Goal: Task Accomplishment & Management: Use online tool/utility

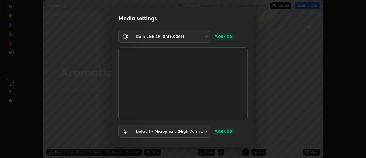
scroll to position [30, 0]
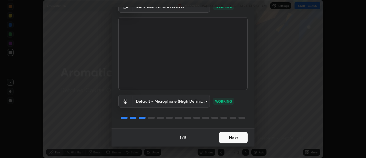
click at [237, 138] on button "Next" at bounding box center [233, 137] width 29 height 11
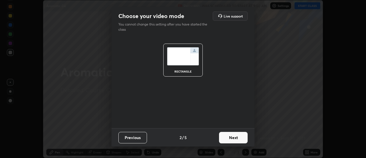
click at [241, 137] on button "Next" at bounding box center [233, 137] width 29 height 11
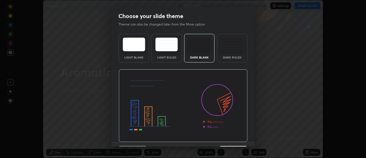
scroll to position [14, 0]
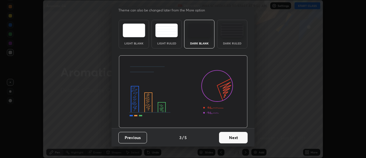
click at [236, 140] on button "Next" at bounding box center [233, 137] width 29 height 11
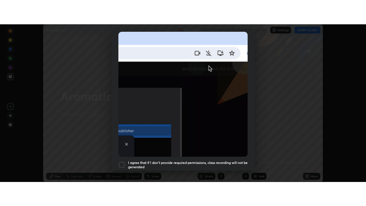
scroll to position [147, 0]
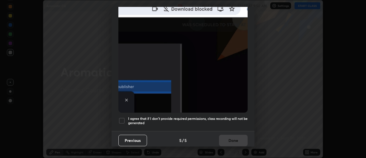
click at [123, 118] on div at bounding box center [121, 120] width 7 height 7
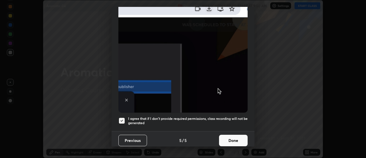
click at [228, 138] on button "Done" at bounding box center [233, 139] width 29 height 11
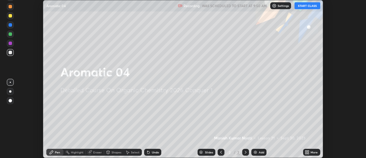
click at [307, 152] on icon at bounding box center [307, 152] width 5 height 5
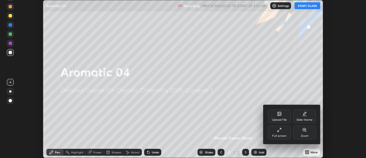
click at [280, 130] on icon at bounding box center [279, 129] width 5 height 5
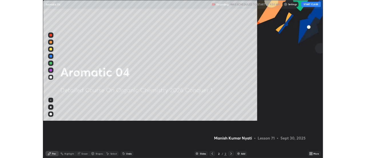
scroll to position [206, 366]
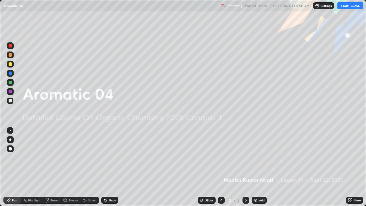
click at [257, 157] on img at bounding box center [255, 200] width 5 height 5
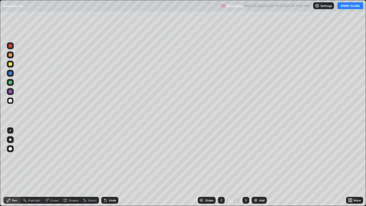
click at [343, 7] on button "START CLASS" at bounding box center [350, 5] width 26 height 7
click at [257, 157] on img at bounding box center [255, 200] width 5 height 5
click at [57, 157] on div "Eraser" at bounding box center [54, 200] width 9 height 3
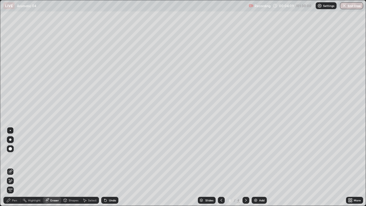
click at [19, 157] on div "Pen" at bounding box center [11, 200] width 17 height 7
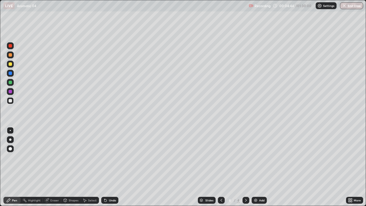
click at [113, 157] on div "Undo" at bounding box center [112, 200] width 7 height 3
click at [106, 157] on icon at bounding box center [105, 200] width 2 height 2
click at [136, 157] on div "Slides 4 / 4 Add" at bounding box center [232, 199] width 228 height 11
click at [257, 157] on img at bounding box center [255, 200] width 5 height 5
click at [11, 65] on div at bounding box center [10, 63] width 3 height 3
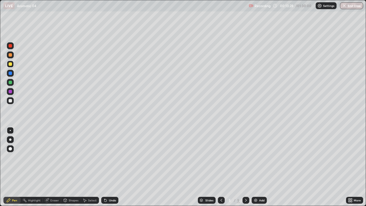
click at [11, 93] on div at bounding box center [10, 91] width 3 height 3
click at [9, 82] on div at bounding box center [10, 82] width 3 height 3
click at [11, 64] on div at bounding box center [10, 63] width 3 height 3
click at [11, 45] on div at bounding box center [10, 45] width 3 height 3
click at [10, 65] on div at bounding box center [10, 63] width 3 height 3
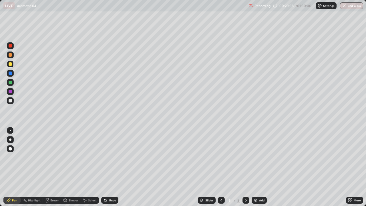
click at [113, 157] on div "Undo" at bounding box center [112, 200] width 7 height 3
click at [11, 45] on div at bounding box center [10, 45] width 3 height 3
click at [255, 157] on img at bounding box center [255, 200] width 5 height 5
click at [10, 100] on div at bounding box center [10, 100] width 3 height 3
click at [106, 157] on div "Undo" at bounding box center [109, 200] width 17 height 7
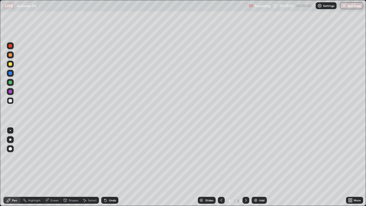
click at [221, 157] on icon at bounding box center [221, 200] width 5 height 5
click at [248, 157] on div at bounding box center [246, 200] width 7 height 7
click at [221, 157] on icon at bounding box center [221, 200] width 5 height 5
click at [248, 157] on icon at bounding box center [246, 200] width 5 height 5
click at [221, 157] on icon at bounding box center [221, 200] width 5 height 5
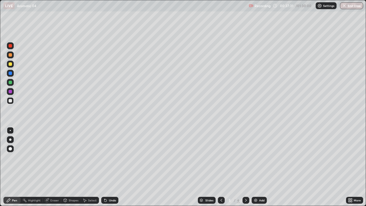
click at [245, 157] on icon at bounding box center [246, 200] width 5 height 5
click at [246, 157] on icon at bounding box center [246, 200] width 2 height 3
click at [255, 157] on img at bounding box center [255, 200] width 5 height 5
click at [112, 157] on div "Undo" at bounding box center [109, 200] width 17 height 7
click at [110, 157] on div "Undo" at bounding box center [112, 200] width 7 height 3
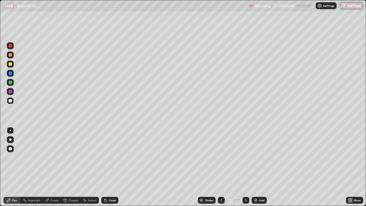
click at [102, 157] on div "Undo" at bounding box center [109, 200] width 17 height 7
click at [104, 157] on icon at bounding box center [105, 200] width 2 height 2
click at [104, 157] on icon at bounding box center [104, 199] width 1 height 1
click at [108, 157] on div "Undo" at bounding box center [109, 200] width 17 height 7
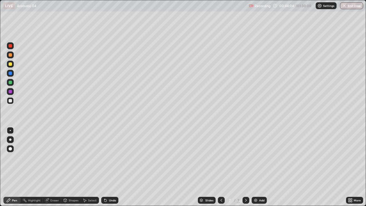
click at [105, 157] on icon at bounding box center [105, 200] width 2 height 2
click at [104, 157] on icon at bounding box center [104, 199] width 1 height 1
click at [104, 157] on icon at bounding box center [105, 200] width 2 height 2
click at [253, 157] on img at bounding box center [255, 200] width 5 height 5
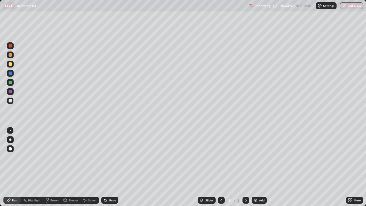
click at [112, 157] on div "Undo" at bounding box center [109, 200] width 17 height 7
click at [112, 157] on div "Undo" at bounding box center [112, 200] width 7 height 3
click at [108, 157] on div "Undo" at bounding box center [109, 200] width 17 height 7
click at [114, 157] on div "Undo" at bounding box center [109, 200] width 17 height 7
click at [114, 157] on div "Undo" at bounding box center [112, 200] width 7 height 3
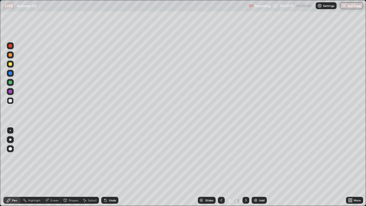
click at [255, 157] on img at bounding box center [255, 200] width 5 height 5
click at [115, 157] on div "Undo" at bounding box center [109, 200] width 17 height 7
click at [112, 157] on div "Undo" at bounding box center [109, 200] width 17 height 7
click at [111, 157] on div "Undo" at bounding box center [109, 200] width 17 height 7
click at [110, 157] on div "Undo" at bounding box center [109, 200] width 17 height 7
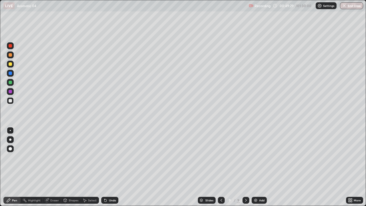
click at [55, 157] on div "Eraser" at bounding box center [54, 200] width 9 height 3
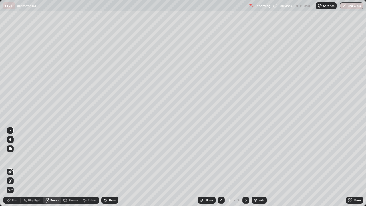
click at [18, 157] on div "Pen" at bounding box center [11, 200] width 17 height 7
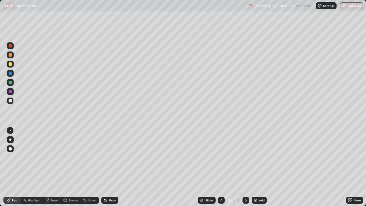
click at [114, 157] on div "Undo" at bounding box center [109, 200] width 17 height 7
click at [255, 157] on img at bounding box center [255, 200] width 5 height 5
click at [257, 157] on img at bounding box center [255, 200] width 5 height 5
click at [221, 157] on icon at bounding box center [221, 200] width 5 height 5
click at [221, 157] on icon at bounding box center [222, 200] width 2 height 3
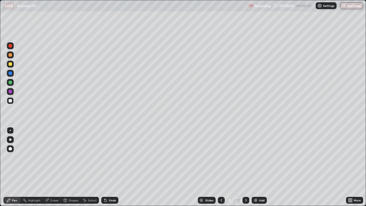
click at [220, 157] on icon at bounding box center [221, 200] width 5 height 5
click at [221, 157] on icon at bounding box center [221, 200] width 5 height 5
click at [245, 157] on icon at bounding box center [246, 200] width 5 height 5
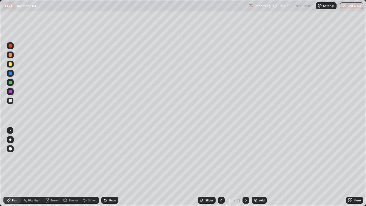
click at [56, 157] on div "Eraser" at bounding box center [54, 200] width 9 height 3
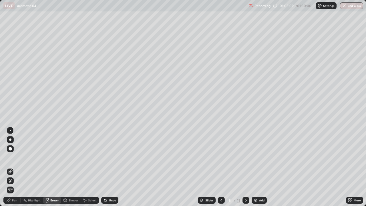
click at [15, 157] on div "Pen" at bounding box center [14, 200] width 5 height 3
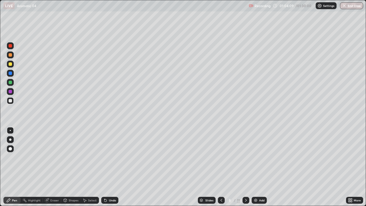
click at [245, 157] on icon at bounding box center [246, 200] width 5 height 5
click at [221, 157] on icon at bounding box center [221, 200] width 5 height 5
click at [246, 157] on icon at bounding box center [246, 200] width 2 height 3
click at [104, 157] on icon at bounding box center [105, 200] width 2 height 2
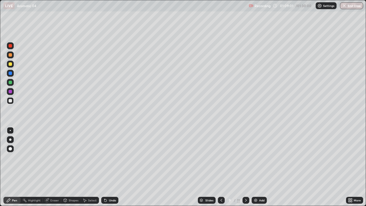
click at [245, 157] on icon at bounding box center [246, 200] width 5 height 5
click at [223, 157] on div at bounding box center [221, 200] width 7 height 7
click at [246, 157] on icon at bounding box center [246, 200] width 5 height 5
click at [245, 157] on icon at bounding box center [246, 200] width 5 height 5
click at [221, 157] on icon at bounding box center [221, 200] width 5 height 5
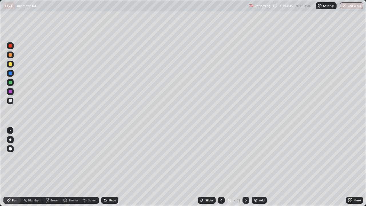
click at [245, 157] on icon at bounding box center [246, 200] width 5 height 5
click at [55, 157] on div "Eraser" at bounding box center [52, 200] width 18 height 7
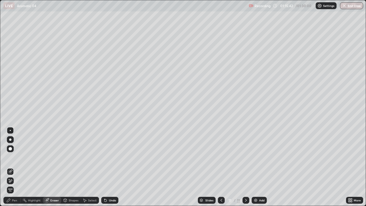
click at [15, 157] on div "Pen" at bounding box center [14, 200] width 5 height 3
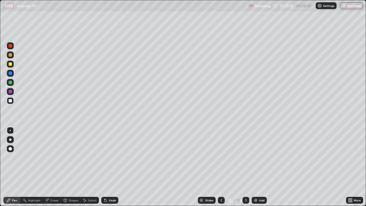
click at [256, 157] on img at bounding box center [255, 200] width 5 height 5
click at [113, 157] on div "Undo" at bounding box center [112, 200] width 7 height 3
click at [109, 157] on div "Undo" at bounding box center [112, 200] width 7 height 3
click at [55, 157] on div "Eraser" at bounding box center [54, 200] width 9 height 3
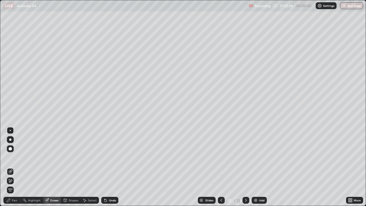
click at [18, 157] on div "Pen" at bounding box center [11, 200] width 17 height 7
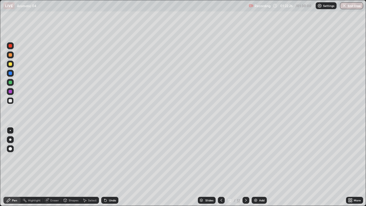
click at [110, 157] on div "Undo" at bounding box center [109, 200] width 17 height 7
click at [112, 157] on div "Undo" at bounding box center [112, 200] width 7 height 3
click at [109, 157] on div "Undo" at bounding box center [112, 200] width 7 height 3
click at [105, 157] on icon at bounding box center [105, 200] width 2 height 2
click at [106, 157] on icon at bounding box center [105, 200] width 5 height 5
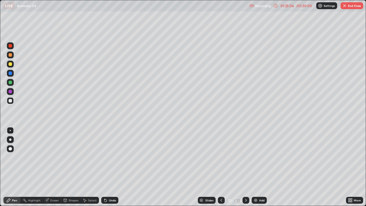
click at [107, 157] on icon at bounding box center [105, 200] width 5 height 5
click at [106, 157] on icon at bounding box center [105, 200] width 5 height 5
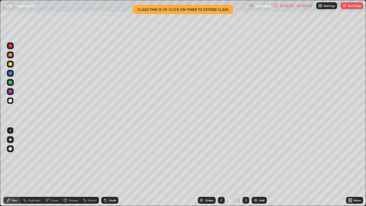
click at [348, 9] on button "End Class" at bounding box center [352, 5] width 23 height 7
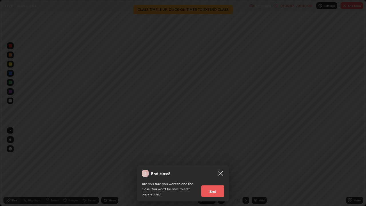
click at [221, 157] on icon at bounding box center [221, 173] width 4 height 4
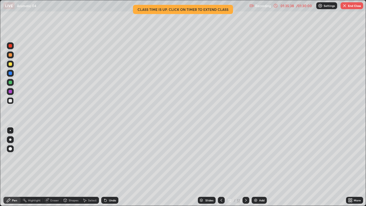
click at [345, 9] on button "End Class" at bounding box center [352, 5] width 23 height 7
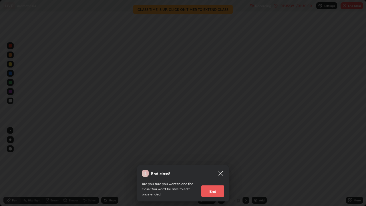
click at [216, 157] on button "End" at bounding box center [212, 190] width 23 height 11
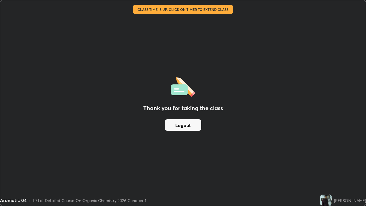
click at [188, 125] on button "Logout" at bounding box center [183, 124] width 36 height 11
click at [186, 126] on button "Logout" at bounding box center [183, 124] width 36 height 11
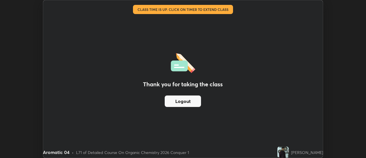
scroll to position [28442, 28234]
